Goal: Task Accomplishment & Management: Complete application form

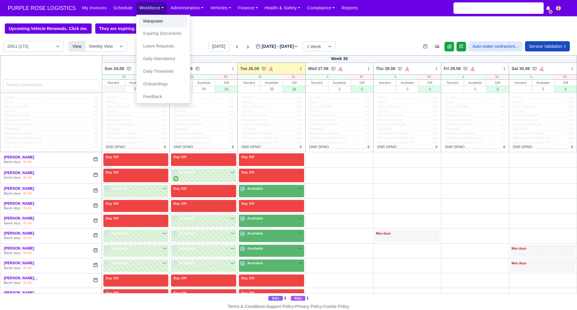
click at [150, 21] on link "Manpower" at bounding box center [163, 21] width 49 height 13
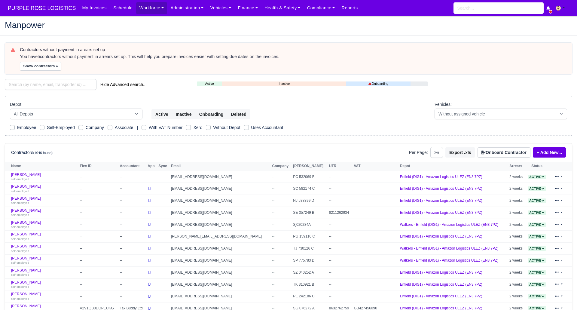
select select "25"
click at [497, 151] on button "Onboard Contractor" at bounding box center [503, 152] width 53 height 10
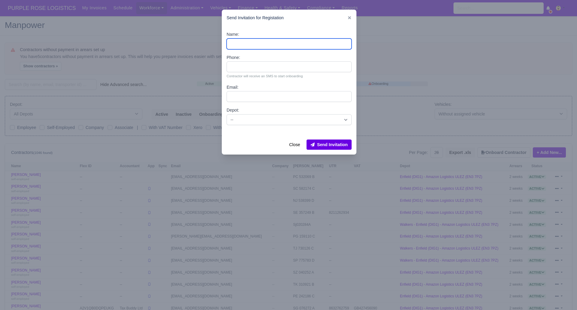
paste input "[PERSON_NAME]"
type input "[PERSON_NAME]"
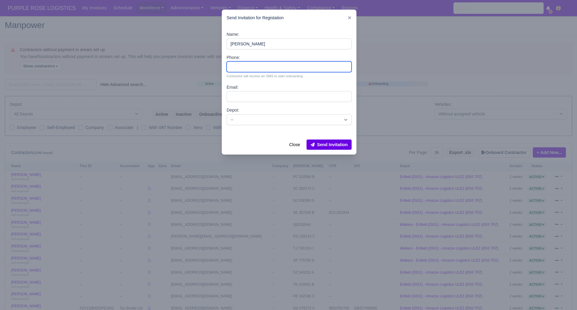
click at [248, 69] on input "Phone:" at bounding box center [288, 66] width 125 height 11
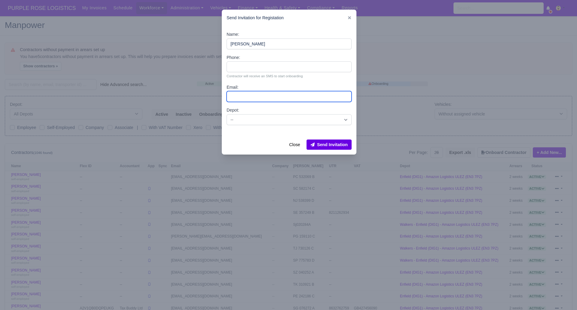
paste input "[EMAIL_ADDRESS][DOMAIN_NAME]"
type input "[EMAIL_ADDRESS][DOMAIN_NAME]"
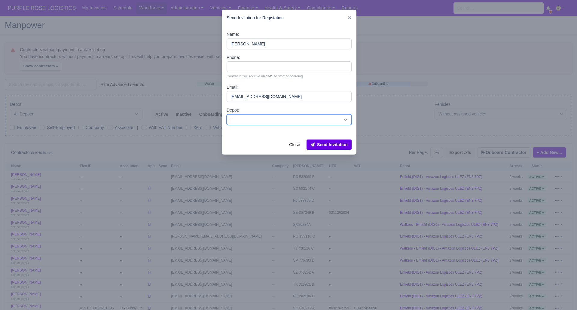
click at [251, 117] on select "-- Enfield (DIG1) - Amazon Logistics ULEZ (EN3 7PZ) Harlow (DHW1) - Amazon Logi…" at bounding box center [288, 119] width 125 height 11
select select "1"
click at [226, 114] on select "-- Enfield (DIG1) - Amazon Logistics ULEZ (EN3 7PZ) Harlow (DHW1) - Amazon Logi…" at bounding box center [288, 119] width 125 height 11
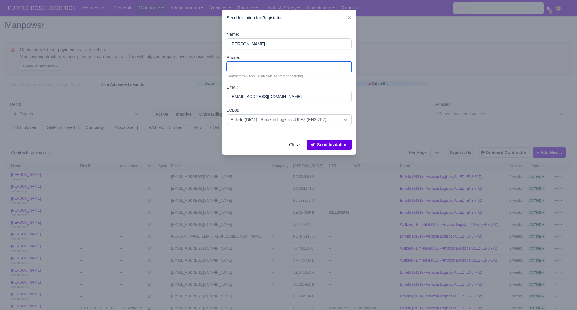
paste input "7983788558"
type input "7983788558"
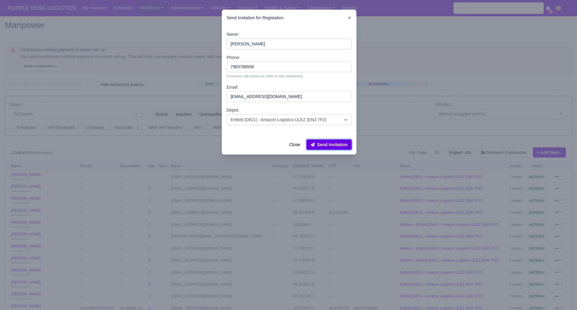
click at [320, 145] on button "Send Invitation" at bounding box center [328, 144] width 45 height 10
click at [59, 86] on div at bounding box center [288, 155] width 577 height 310
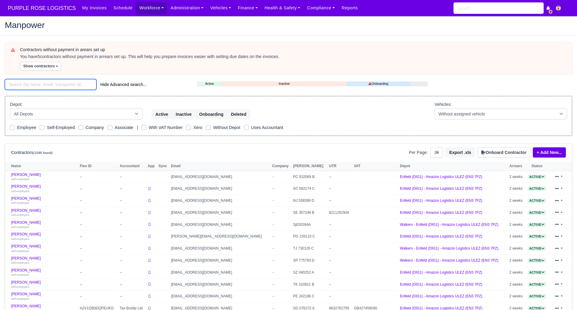
click at [58, 86] on input "search" at bounding box center [51, 84] width 92 height 11
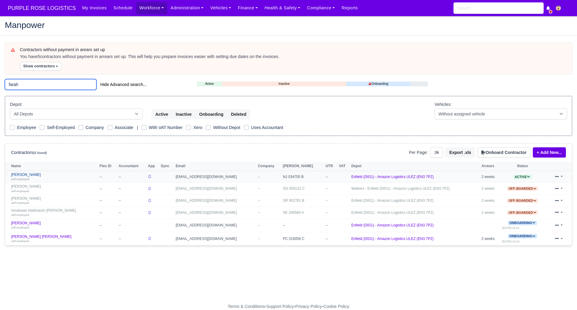
type input "farah"
click at [29, 175] on link "Mohammed Farah self-employed" at bounding box center [53, 176] width 85 height 9
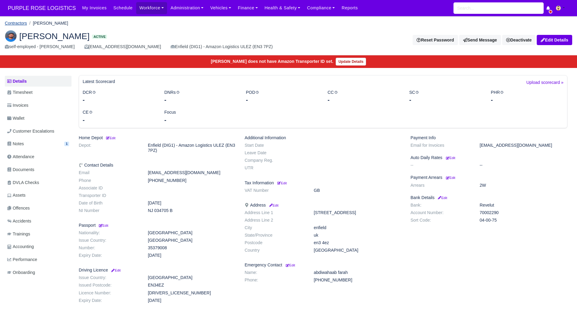
click at [21, 21] on link "Contractors" at bounding box center [16, 23] width 22 height 5
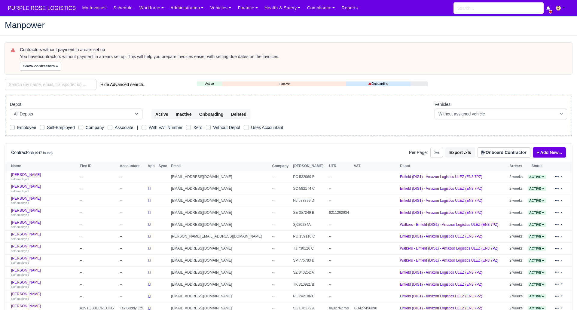
select select "25"
click at [58, 82] on input "search" at bounding box center [51, 84] width 92 height 11
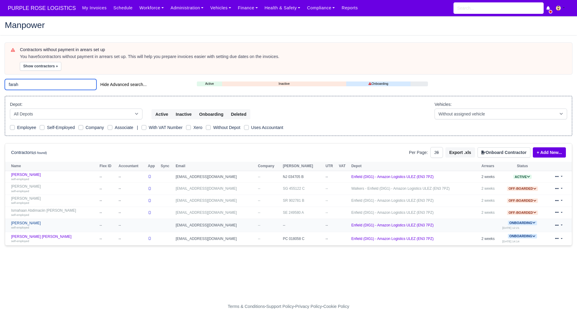
type input "farah"
click at [24, 223] on link "Farah Abdurazak self-employed" at bounding box center [53, 225] width 85 height 9
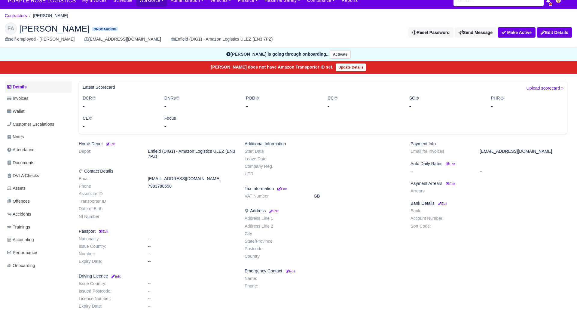
scroll to position [9, 0]
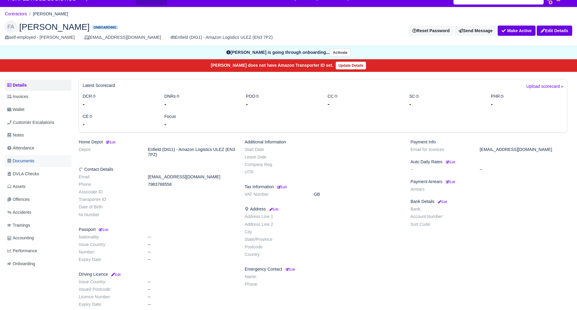
click at [25, 159] on span "Documents" at bounding box center [20, 160] width 27 height 7
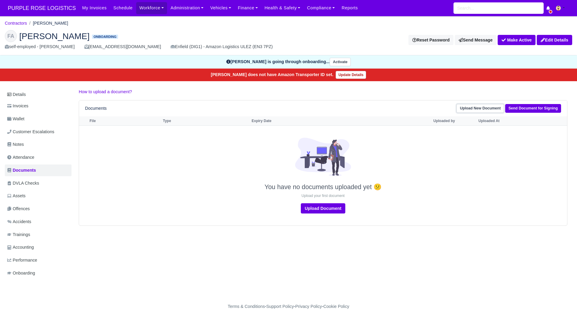
click at [471, 108] on link "Upload New Document" at bounding box center [479, 108] width 47 height 9
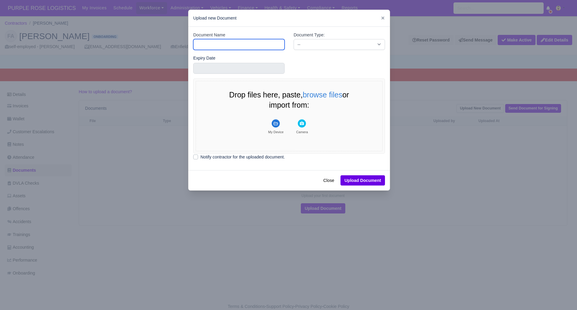
click at [205, 42] on input "Document Name" at bounding box center [238, 44] width 91 height 11
drag, startPoint x: 433, startPoint y: 168, endPoint x: 437, endPoint y: 159, distance: 9.3
click at [434, 168] on div at bounding box center [288, 155] width 577 height 310
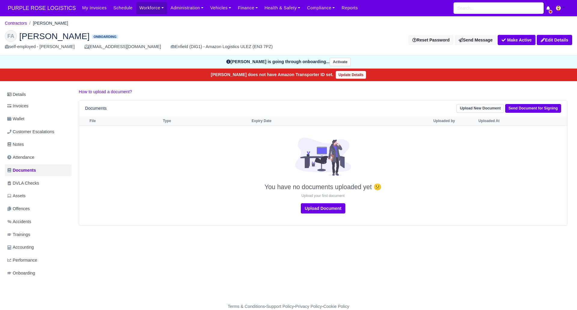
click at [411, 260] on div "Details Invoices Wallet Customer Escalations Notes Attendance Documents DVLA Ch…" at bounding box center [288, 189] width 567 height 202
click at [404, 244] on div "Details Invoices Wallet Customer Escalations Notes Attendance Documents DVLA Ch…" at bounding box center [288, 189] width 567 height 202
click at [406, 247] on div "Details Invoices Wallet Customer Escalations Notes Attendance Documents DVLA Ch…" at bounding box center [288, 189] width 567 height 202
click at [399, 239] on div "Details Invoices Wallet Customer Escalations Notes Attendance Documents DVLA Ch…" at bounding box center [288, 189] width 567 height 202
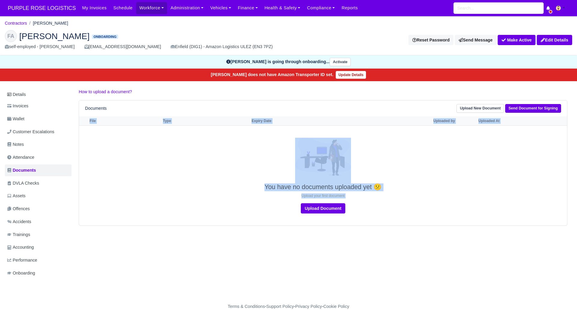
click at [399, 239] on div "Details Invoices Wallet Customer Escalations Notes Attendance Documents DVLA Ch…" at bounding box center [288, 189] width 567 height 202
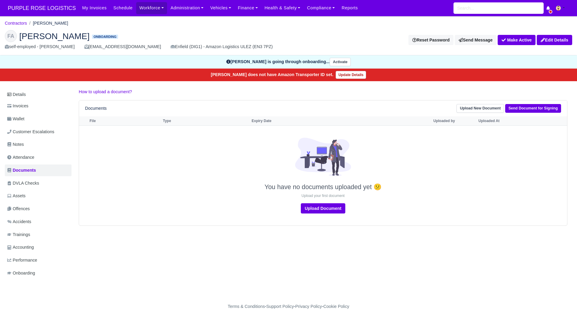
click at [399, 239] on div "Details Invoices Wallet Customer Escalations Notes Attendance Documents DVLA Ch…" at bounding box center [288, 189] width 567 height 202
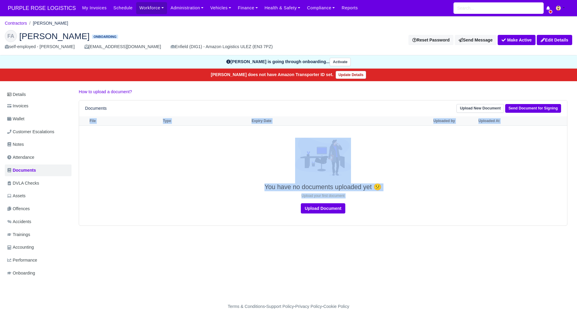
click at [399, 239] on div "Details Invoices Wallet Customer Escalations Notes Attendance Documents DVLA Ch…" at bounding box center [288, 189] width 567 height 202
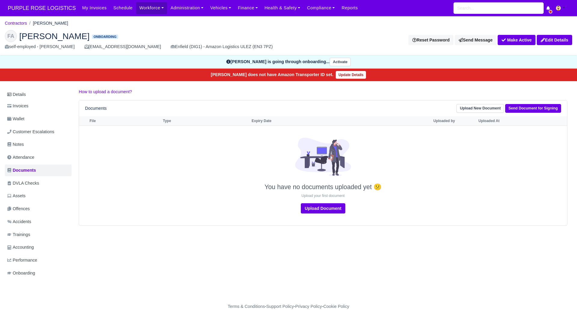
click at [347, 238] on div "Details Invoices Wallet Customer Escalations Notes Attendance Documents DVLA Ch…" at bounding box center [288, 189] width 567 height 202
click at [337, 243] on div "Details Invoices Wallet Customer Escalations Notes Attendance Documents DVLA Ch…" at bounding box center [288, 189] width 567 height 202
click at [336, 242] on div "Details Invoices Wallet Customer Escalations Notes Attendance Documents DVLA Ch…" at bounding box center [288, 189] width 567 height 202
click at [541, 107] on link "Send Document for Signing" at bounding box center [533, 108] width 56 height 9
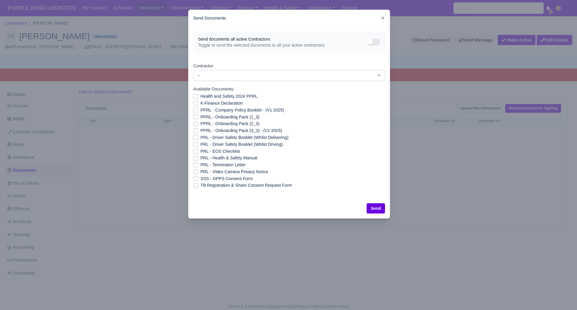
click at [200, 178] on label "SSS - DPPS Consent Form" at bounding box center [226, 178] width 52 height 7
click at [194, 178] on input "SSS - DPPS Consent Form" at bounding box center [195, 177] width 5 height 5
checkbox input "true"
drag, startPoint x: 375, startPoint y: 209, endPoint x: 377, endPoint y: 204, distance: 5.1
click at [375, 208] on button "Send" at bounding box center [375, 208] width 18 height 10
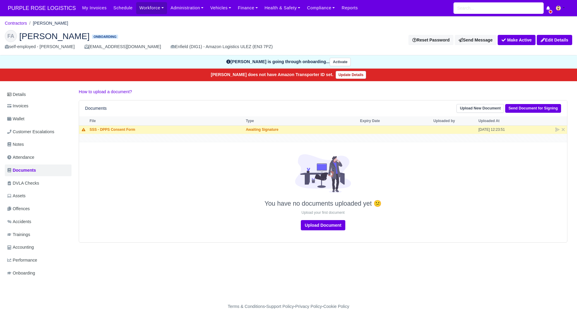
click at [294, 284] on div "Details Invoices Wallet Customer Escalations Notes Attendance Documents DVLA Ch…" at bounding box center [288, 189] width 567 height 202
click at [218, 178] on div at bounding box center [322, 177] width 485 height 46
click at [16, 23] on link "Contractors" at bounding box center [16, 23] width 22 height 5
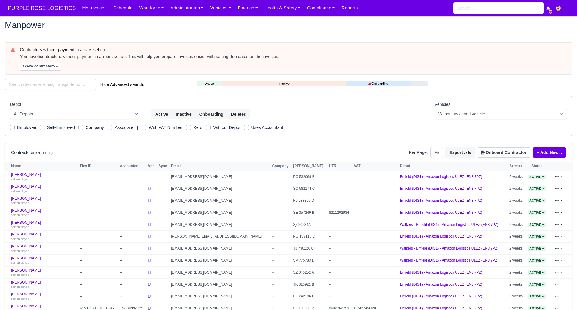
select select "25"
click at [499, 154] on button "Onboard Contractor" at bounding box center [503, 152] width 53 height 10
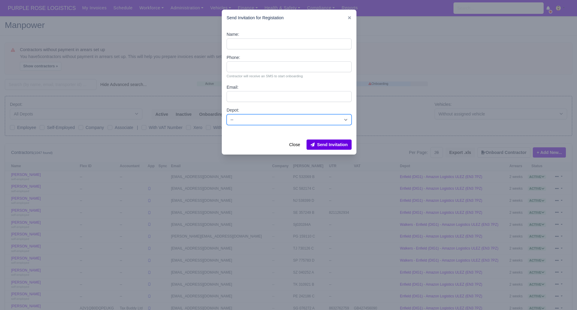
click at [237, 118] on select "-- Enfield (DIG1) - Amazon Logistics ULEZ (EN3 7PZ) Harlow (DHW1) - Amazon Logi…" at bounding box center [288, 119] width 125 height 11
select select "1"
click at [226, 114] on select "-- Enfield (DIG1) - Amazon Logistics ULEZ (EN3 7PZ) Harlow (DHW1) - Amazon Logi…" at bounding box center [288, 119] width 125 height 11
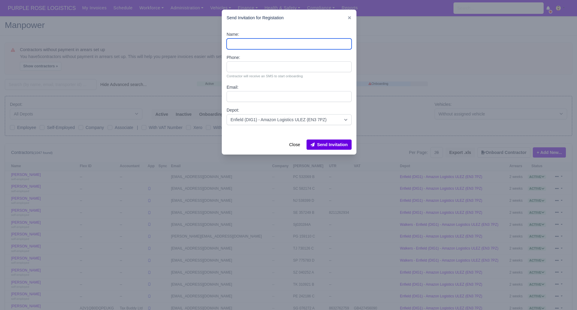
paste input "[PERSON_NAME]"
type input "[PERSON_NAME]"
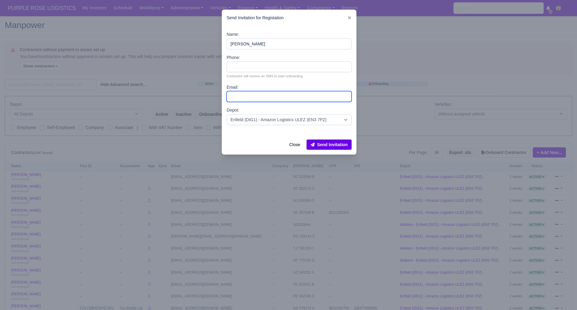
click at [249, 94] on input "Email:" at bounding box center [288, 96] width 125 height 11
paste input "[EMAIL_ADDRESS][DOMAIN_NAME]"
type input "[EMAIL_ADDRESS][DOMAIN_NAME]"
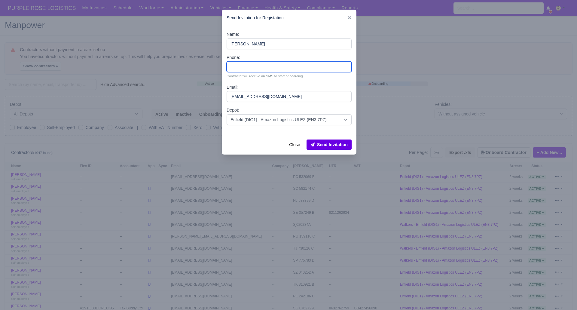
click at [232, 68] on input "Phone:" at bounding box center [288, 66] width 125 height 11
paste input "7395295889"
type input "7395295889"
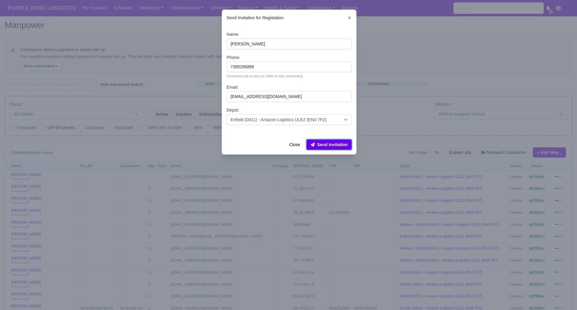
click at [329, 145] on button "Send Invitation" at bounding box center [328, 144] width 45 height 10
click at [400, 33] on div at bounding box center [288, 155] width 577 height 310
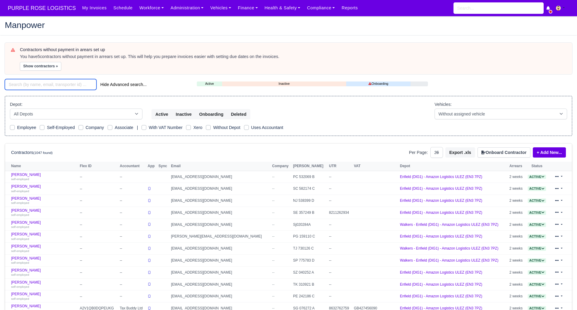
click at [32, 83] on input "search" at bounding box center [51, 84] width 92 height 11
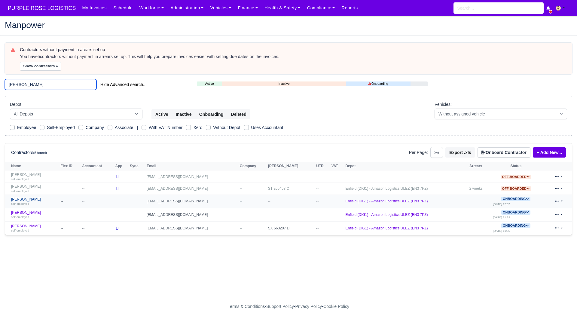
type input "mihai"
click at [26, 199] on link "Mihail Aladzhov self-employed" at bounding box center [34, 201] width 47 height 9
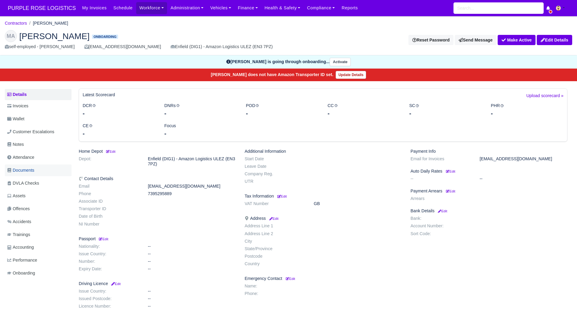
click at [21, 168] on span "Documents" at bounding box center [20, 170] width 27 height 7
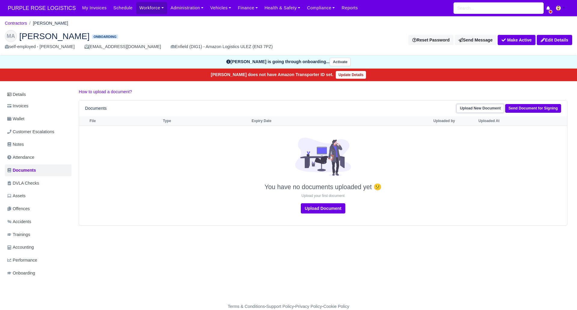
click at [493, 107] on link "Upload New Document" at bounding box center [479, 108] width 47 height 9
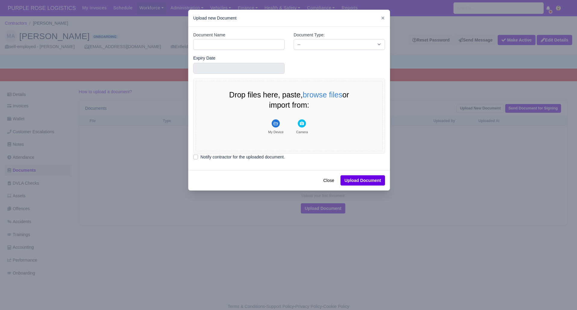
drag, startPoint x: 513, startPoint y: 190, endPoint x: 514, endPoint y: 187, distance: 3.5
click at [513, 190] on div at bounding box center [288, 155] width 577 height 310
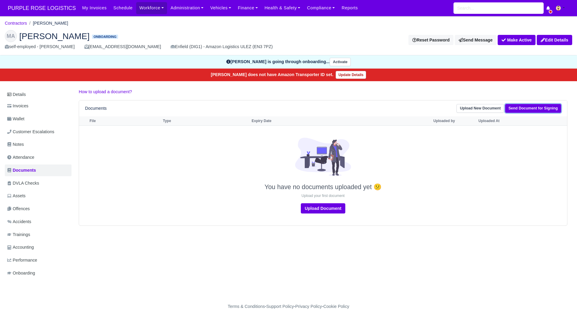
click at [529, 109] on link "Send Document for Signing" at bounding box center [533, 108] width 56 height 9
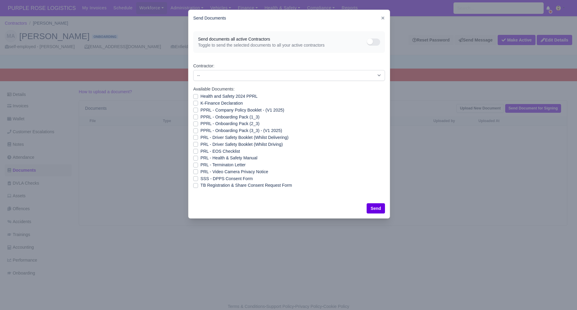
click at [200, 176] on label "SSS - DPPS Consent Form" at bounding box center [226, 178] width 52 height 7
click at [197, 176] on input "SSS - DPPS Consent Form" at bounding box center [195, 177] width 5 height 5
checkbox input "true"
click at [378, 208] on button "Send" at bounding box center [375, 208] width 18 height 10
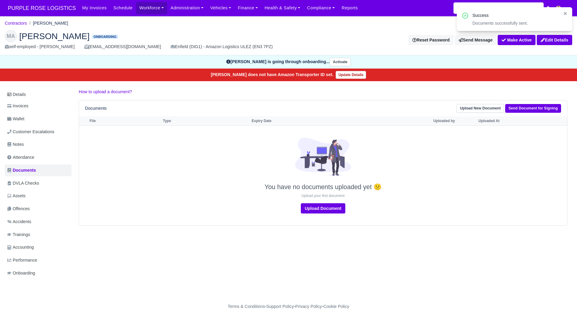
click at [489, 238] on div "Details Invoices Wallet Customer Escalations Notes Attendance Documents DVLA Ch…" at bounding box center [288, 189] width 567 height 202
click at [367, 231] on div "Details Invoices Wallet Customer Escalations Notes Attendance Documents DVLA Ch…" at bounding box center [288, 189] width 567 height 202
click at [371, 251] on div "Details Invoices Wallet Customer Escalations Notes Attendance Documents DVLA Ch…" at bounding box center [288, 189] width 567 height 202
click at [371, 248] on div "Details Invoices Wallet Customer Escalations Notes Attendance Documents DVLA Ch…" at bounding box center [288, 189] width 567 height 202
click at [368, 260] on div "Details Invoices Wallet Customer Escalations Notes Attendance Documents DVLA Ch…" at bounding box center [288, 189] width 567 height 202
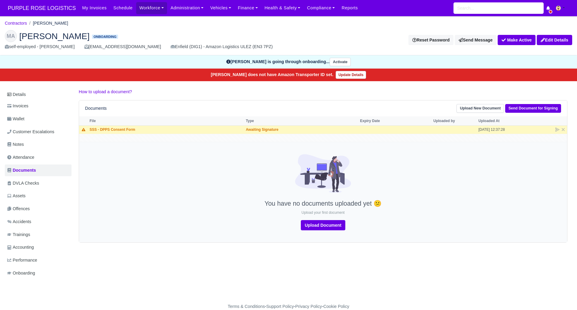
click at [203, 196] on div at bounding box center [322, 177] width 485 height 46
drag, startPoint x: 247, startPoint y: 274, endPoint x: 249, endPoint y: 269, distance: 5.2
click at [247, 273] on div "Details Invoices Wallet Customer Escalations Notes Attendance Documents DVLA Ch…" at bounding box center [288, 189] width 567 height 202
click at [257, 252] on div "Details Invoices Wallet Customer Escalations Notes Attendance Documents DVLA Ch…" at bounding box center [288, 189] width 567 height 202
drag, startPoint x: 178, startPoint y: 193, endPoint x: 180, endPoint y: 188, distance: 4.9
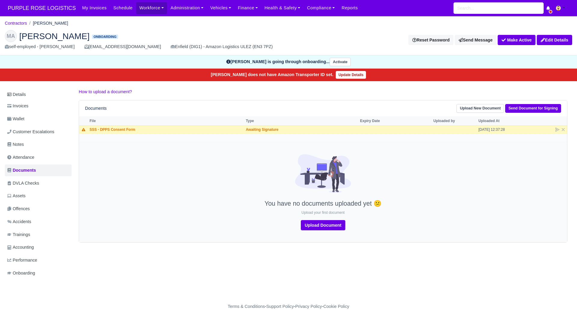
click at [180, 188] on div at bounding box center [322, 177] width 485 height 46
click at [15, 21] on link "Contractors" at bounding box center [16, 23] width 22 height 5
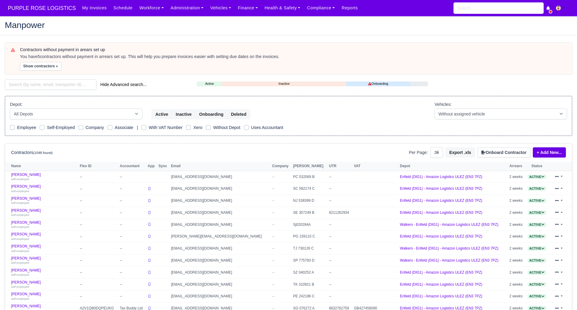
select select "25"
